Goal: Check status: Check status

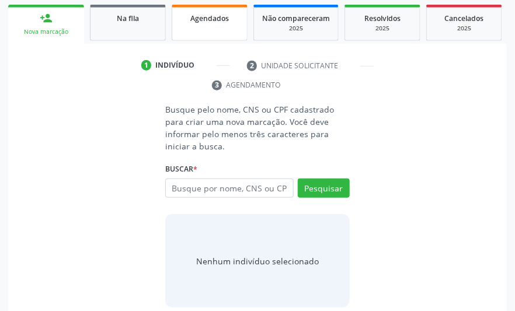
click at [199, 28] on link "Agendados" at bounding box center [210, 23] width 76 height 36
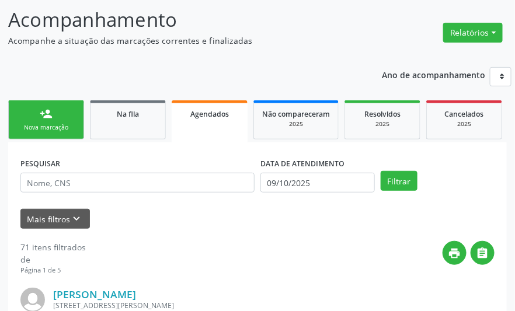
scroll to position [170, 0]
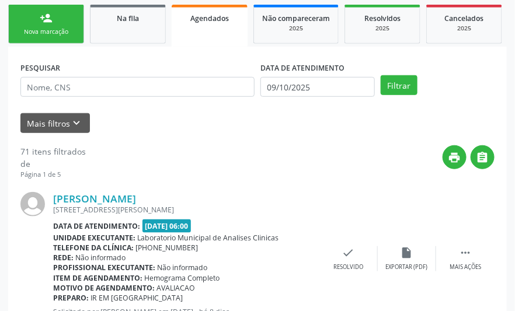
drag, startPoint x: 142, startPoint y: 69, endPoint x: 130, endPoint y: 86, distance: 20.6
click at [141, 74] on div "PESQUISAR" at bounding box center [138, 82] width 240 height 46
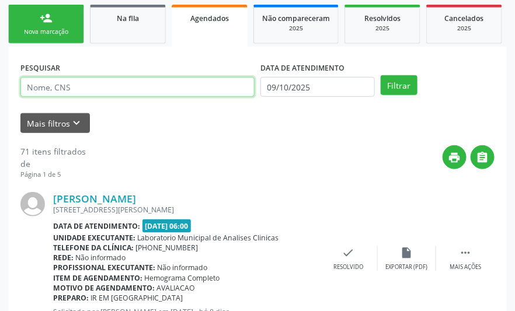
click at [130, 86] on input "text" at bounding box center [137, 87] width 234 height 20
paste input "17195123707"
type input "17195123707"
click at [381, 75] on button "Filtrar" at bounding box center [399, 85] width 37 height 20
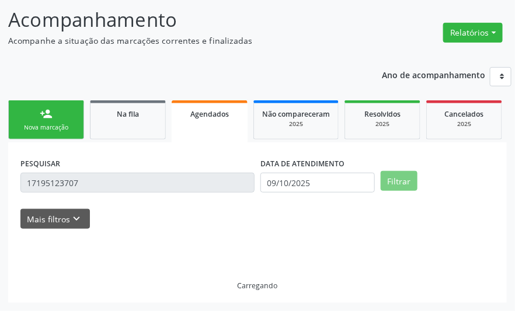
scroll to position [48, 0]
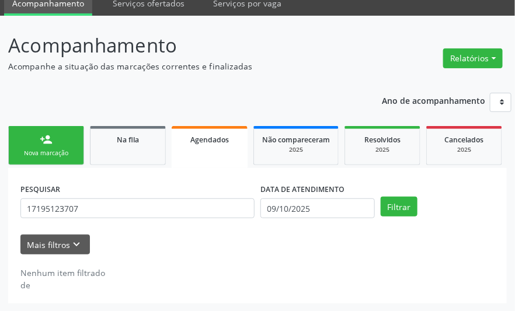
click at [279, 179] on div "PESQUISAR 17195123707 DATA DE ATENDIMENTO [DATE] Filtrar UNIDADE DE REFERÊNCIA …" at bounding box center [257, 236] width 499 height 136
drag, startPoint x: 282, startPoint y: 219, endPoint x: 286, endPoint y: 231, distance: 12.9
click at [282, 220] on div "DATA DE ATENDIMENTO [DATE]" at bounding box center [318, 203] width 120 height 46
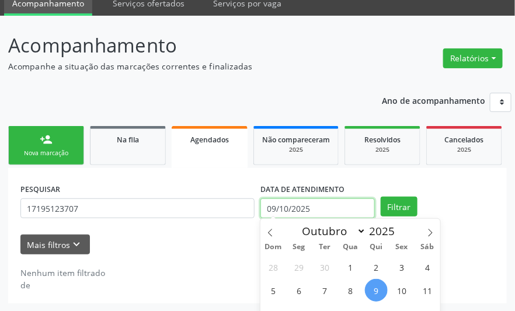
scroll to position [120, 0]
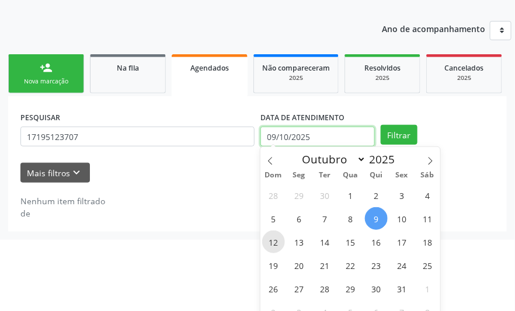
drag, startPoint x: 287, startPoint y: 208, endPoint x: 282, endPoint y: 235, distance: 27.3
click at [286, 191] on body "Central de Marcação notifications [PERSON_NAME] Operador de regulação  Configu…" at bounding box center [257, 35] width 515 height 311
click at [294, 266] on span "20" at bounding box center [299, 265] width 23 height 23
type input "[DATE]"
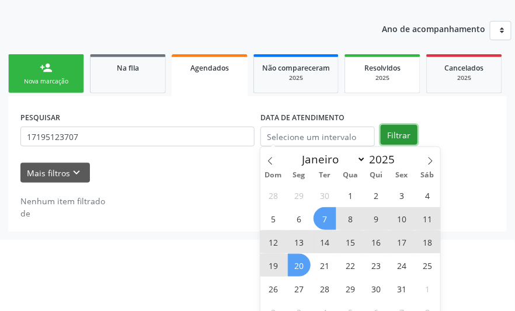
click at [386, 129] on div "person_add Nova marcação Na fila Agendados Não compareceram 2025 Resolvidos 202…" at bounding box center [257, 141] width 499 height 180
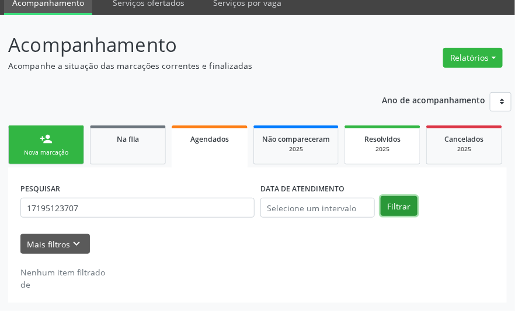
scroll to position [48, 0]
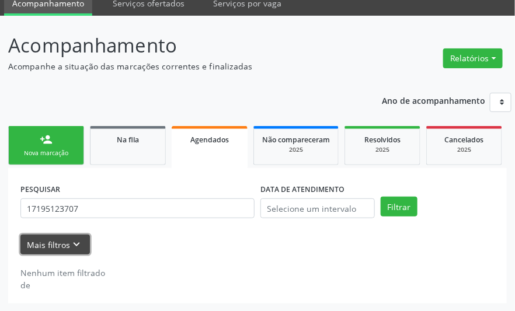
click at [82, 241] on icon "keyboard_arrow_down" at bounding box center [77, 244] width 13 height 13
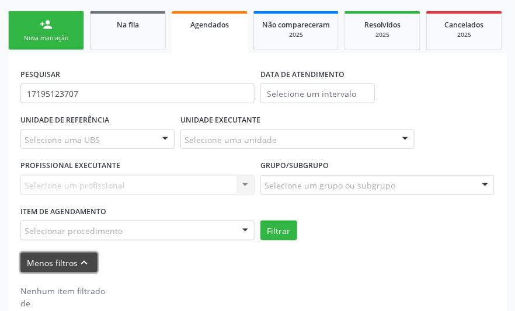
scroll to position [172, 0]
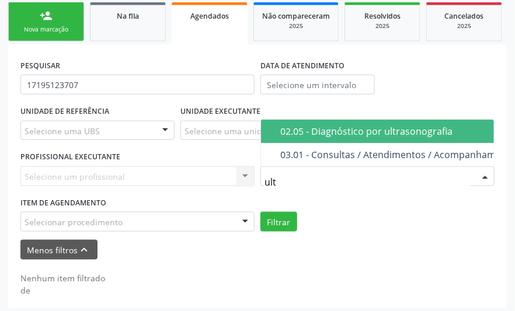
type input "ultr"
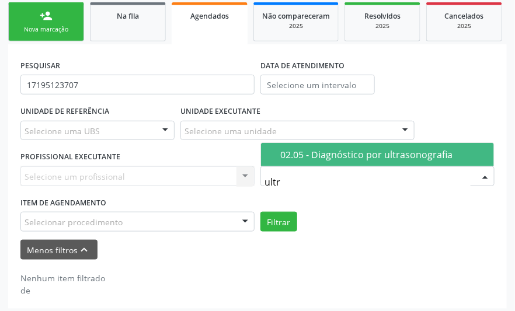
click at [318, 159] on div "02.05 - Diagnóstico por ultrasonografia" at bounding box center [383, 154] width 207 height 9
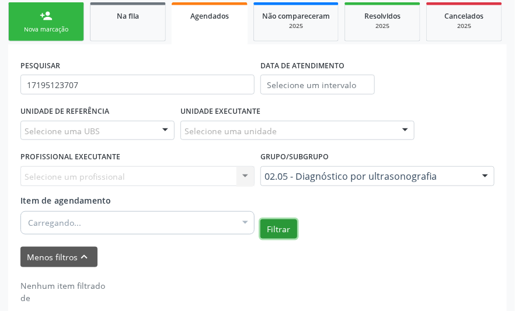
click at [287, 228] on button "Filtrar" at bounding box center [279, 230] width 37 height 20
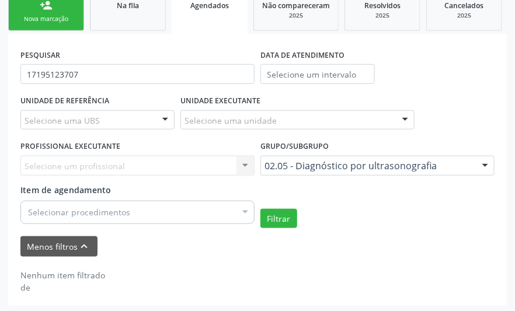
scroll to position [185, 0]
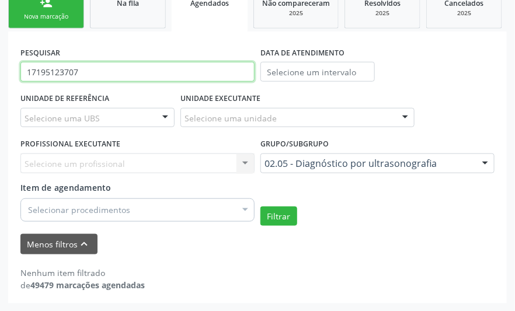
click at [68, 77] on input "17195123707" at bounding box center [137, 72] width 234 height 20
paste input "3609098422"
click at [261, 207] on button "Filtrar" at bounding box center [279, 217] width 37 height 20
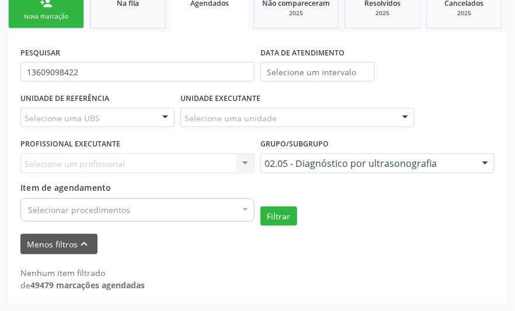
drag, startPoint x: 142, startPoint y: 85, endPoint x: 126, endPoint y: 72, distance: 20.3
click at [133, 80] on div "PESQUISAR 13609098422" at bounding box center [138, 67] width 240 height 46
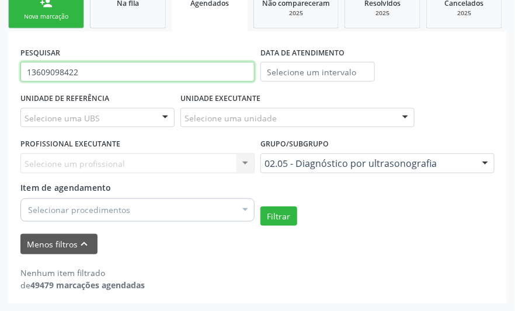
click at [126, 72] on input "13609098422" at bounding box center [137, 72] width 234 height 20
paste input "261684"
click at [261, 207] on button "Filtrar" at bounding box center [279, 217] width 37 height 20
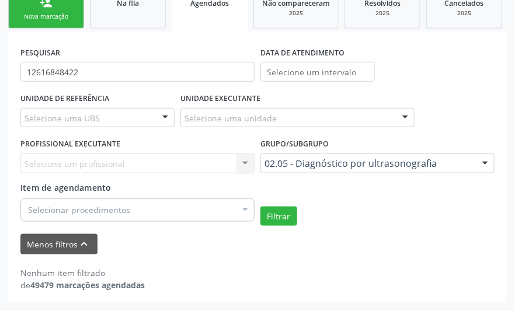
click at [138, 54] on div "PESQUISAR 12616848422" at bounding box center [138, 67] width 240 height 46
click at [58, 60] on label "PESQUISAR" at bounding box center [40, 53] width 40 height 18
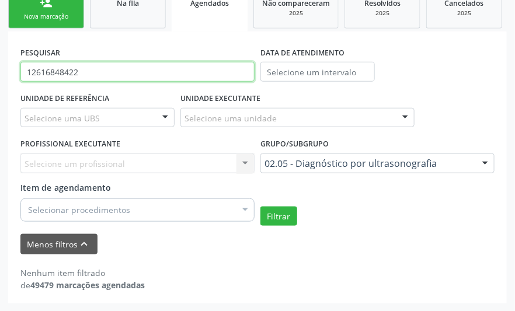
click at [63, 73] on input "12616848422" at bounding box center [137, 72] width 234 height 20
paste input "07261042480"
type input "07261042480"
click at [261, 207] on button "Filtrar" at bounding box center [279, 217] width 37 height 20
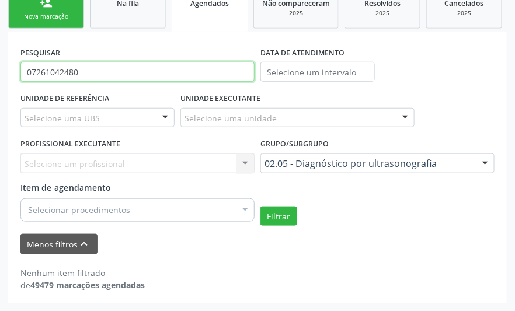
click at [176, 79] on input "07261042480" at bounding box center [137, 72] width 234 height 20
click at [261, 207] on button "Filtrar" at bounding box center [279, 217] width 37 height 20
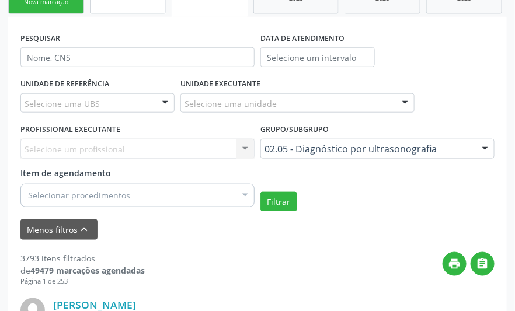
scroll to position [39, 0]
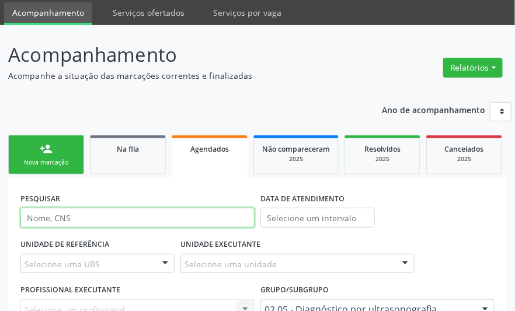
click at [100, 213] on input "text" at bounding box center [137, 218] width 234 height 20
paste input "12648796797"
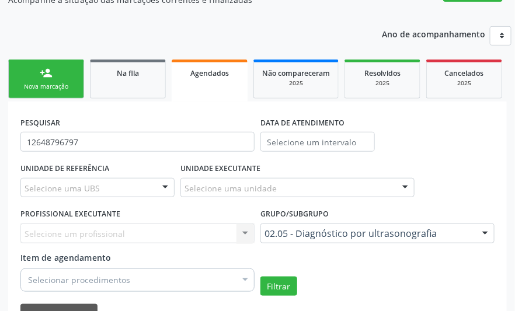
scroll to position [363, 0]
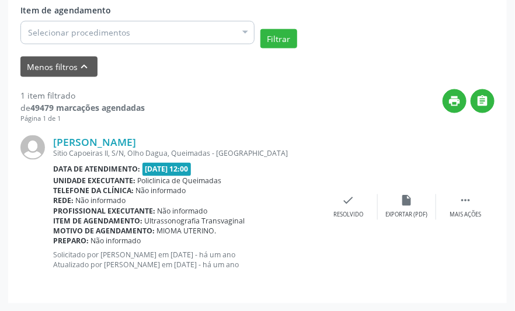
click at [171, 88] on div "1 item filtrado de 49479 marcações agendadas Página 1 de 1 print  [PERSON_NAME…" at bounding box center [257, 184] width 474 height 214
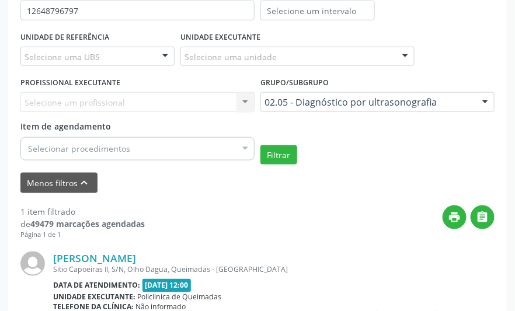
scroll to position [217, 0]
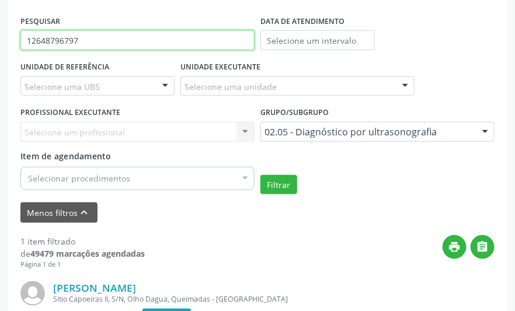
click at [94, 41] on input "12648796797" at bounding box center [137, 40] width 234 height 20
click at [93, 40] on input "12648796797" at bounding box center [137, 40] width 234 height 20
paste input "03111819450"
click at [261, 175] on button "Filtrar" at bounding box center [279, 185] width 37 height 20
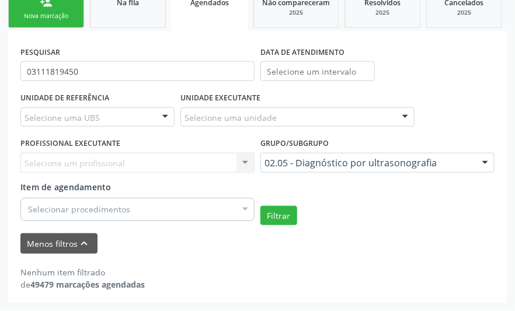
scroll to position [185, 0]
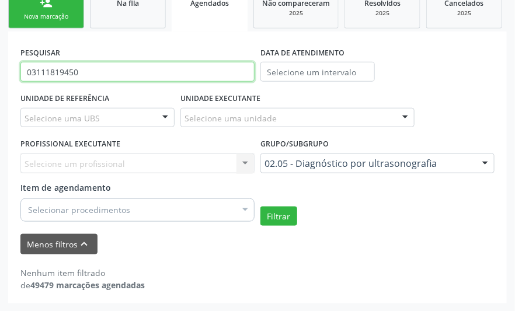
click at [162, 63] on input "03111819450" at bounding box center [137, 72] width 234 height 20
click at [162, 65] on input "03111819450" at bounding box center [137, 72] width 234 height 20
paste input "700509349391856"
type input "700509349391856"
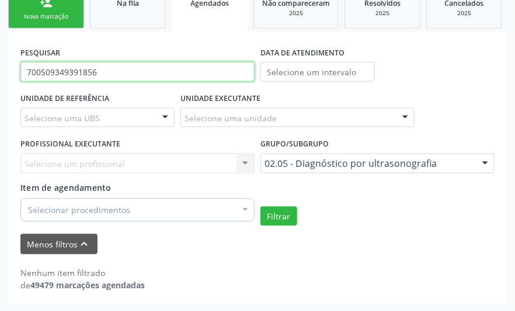
click at [261, 207] on button "Filtrar" at bounding box center [279, 217] width 37 height 20
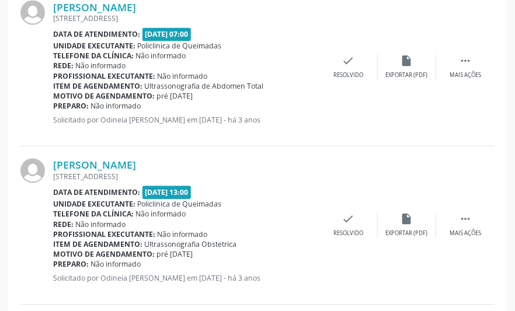
scroll to position [463, 0]
